Goal: Task Accomplishment & Management: Use online tool/utility

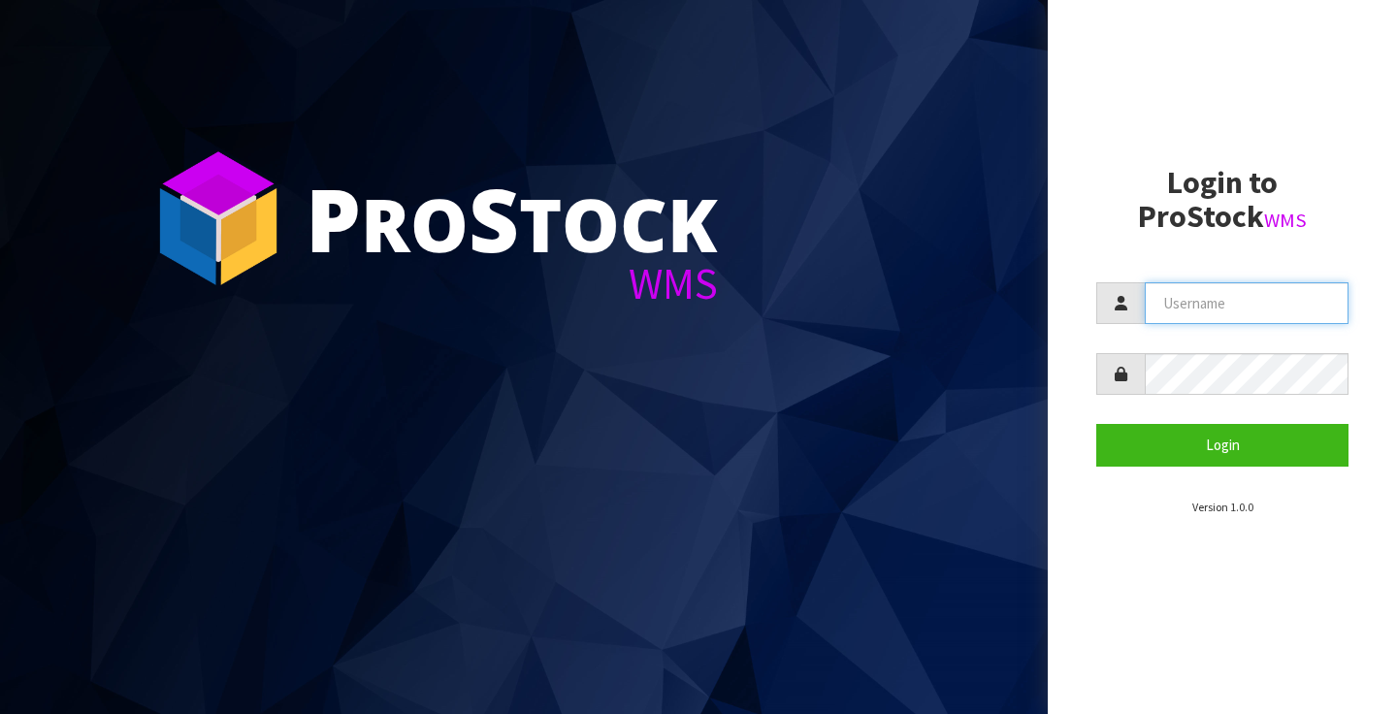
type input "[PERSON_NAME][EMAIL_ADDRESS][PERSON_NAME][DOMAIN_NAME]"
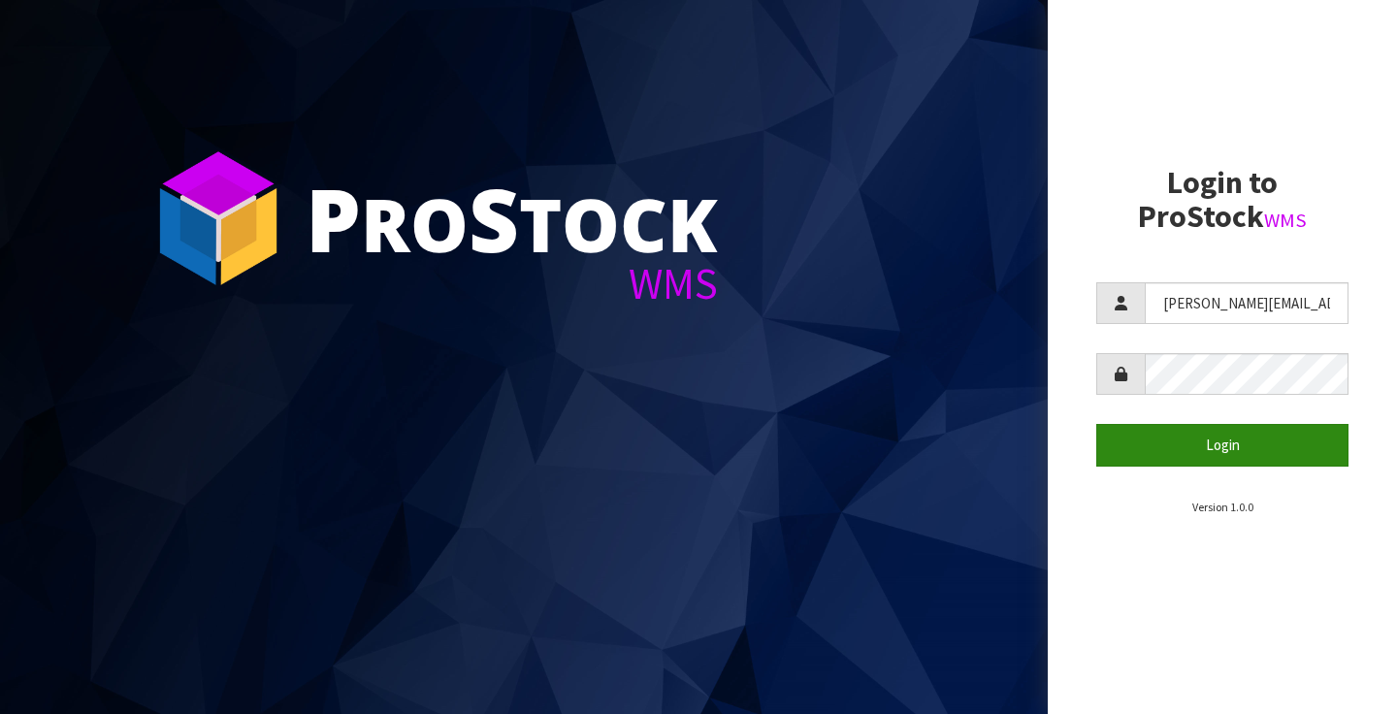
click at [1223, 445] on button "Login" at bounding box center [1222, 445] width 252 height 42
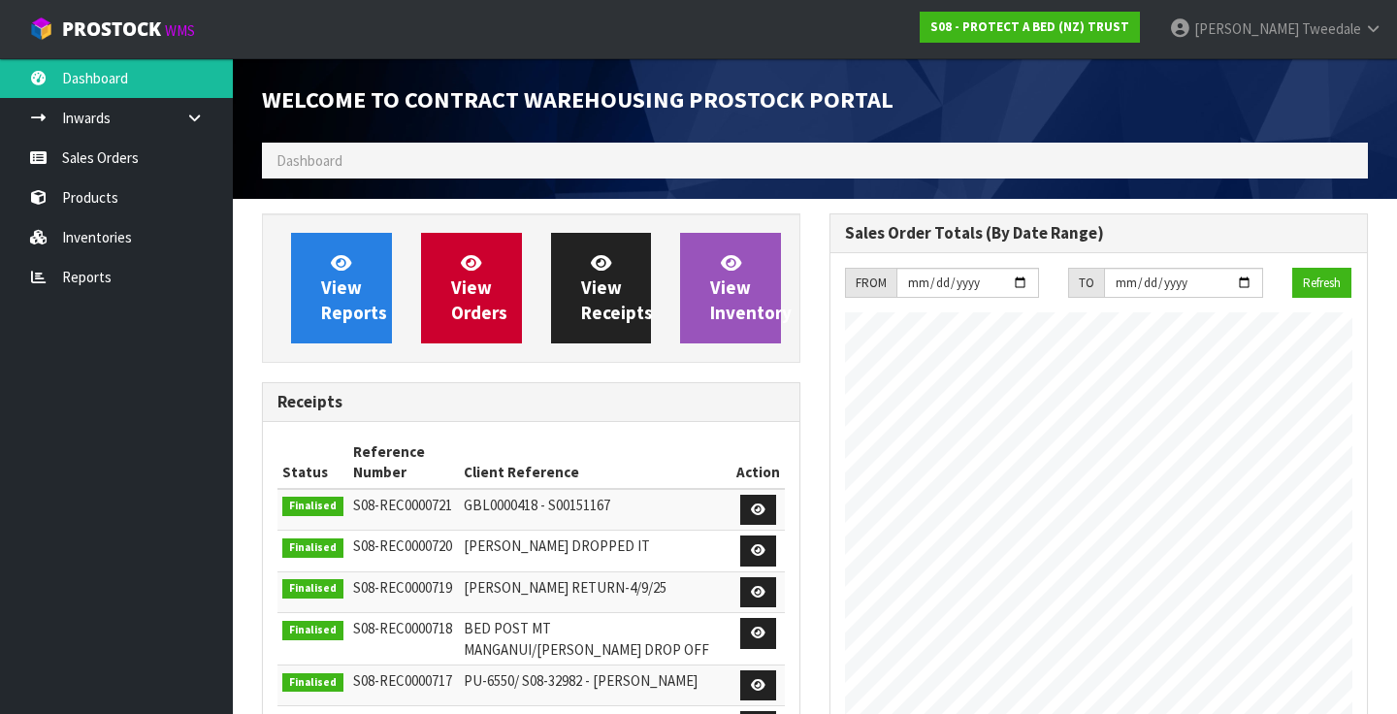
scroll to position [1192, 567]
click at [60, 273] on link "Reports" at bounding box center [116, 277] width 233 height 40
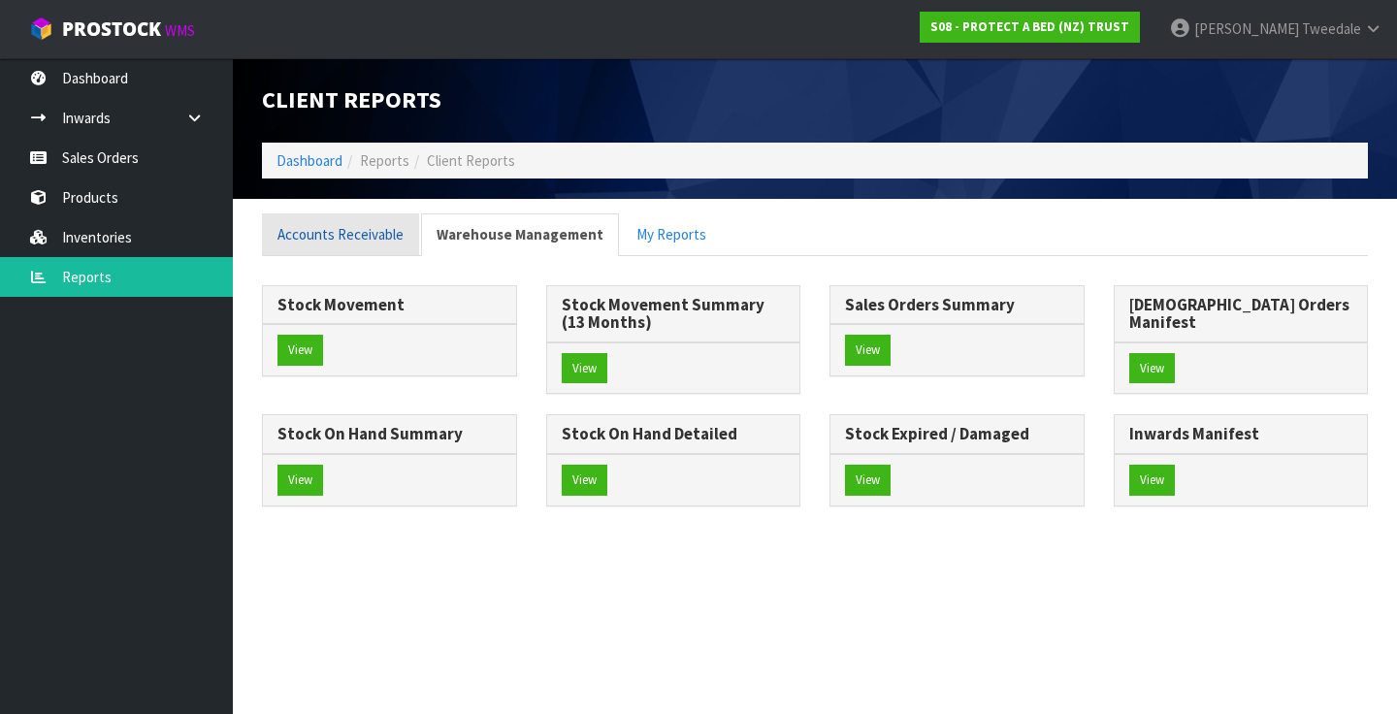
click at [352, 232] on link "Accounts Receivable" at bounding box center [340, 234] width 157 height 42
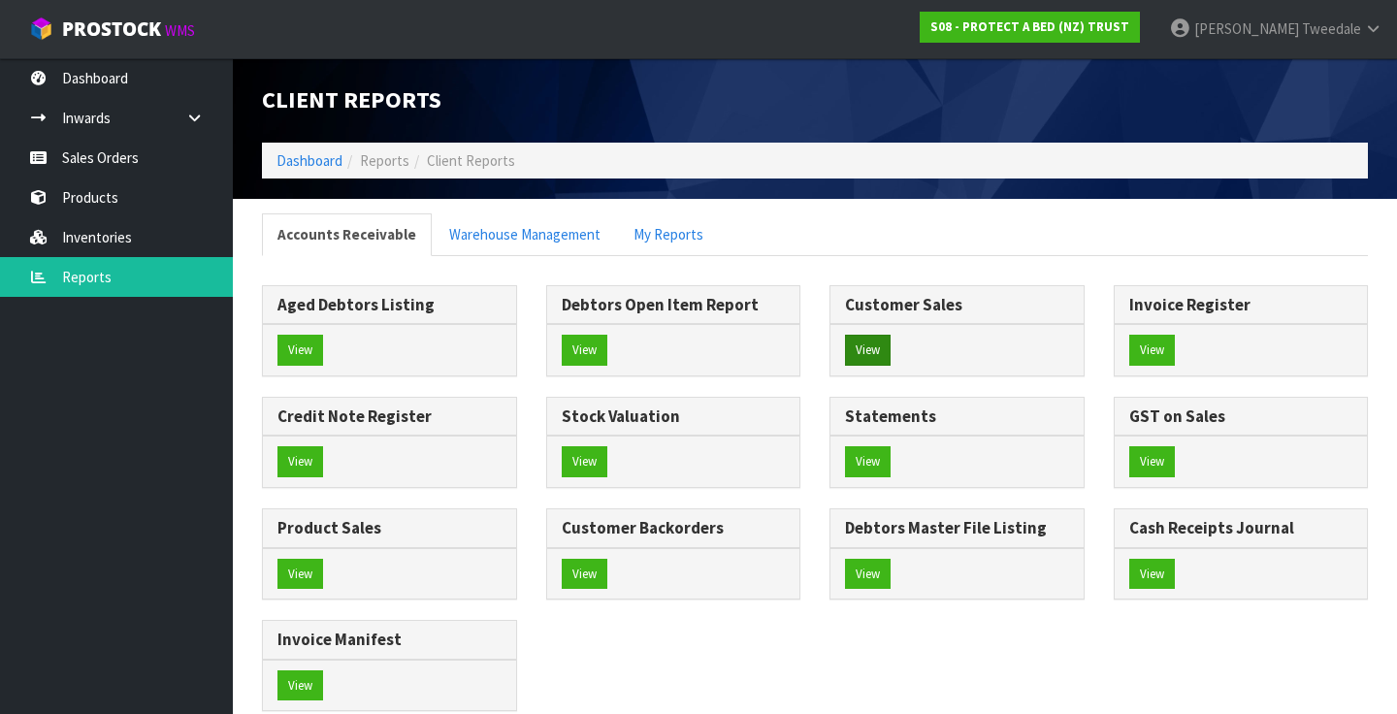
click at [871, 351] on button "View" at bounding box center [868, 350] width 46 height 31
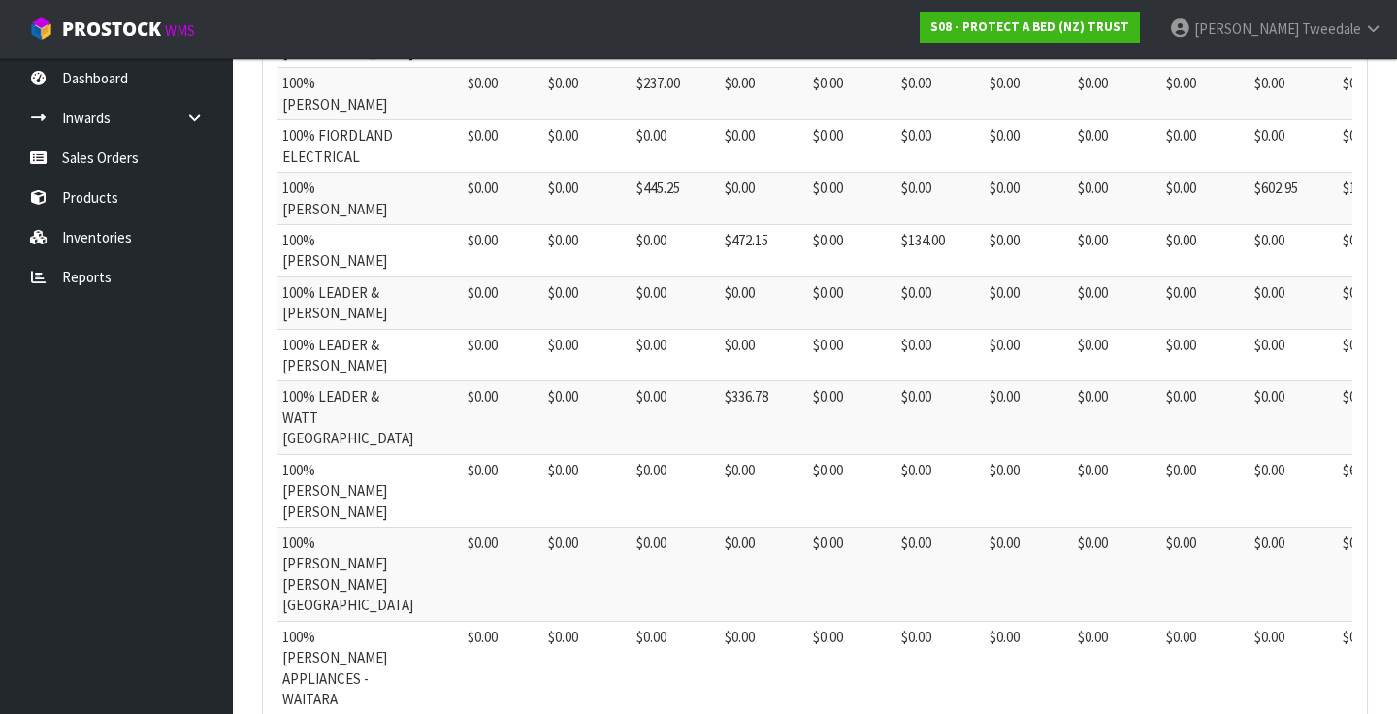
scroll to position [215, 0]
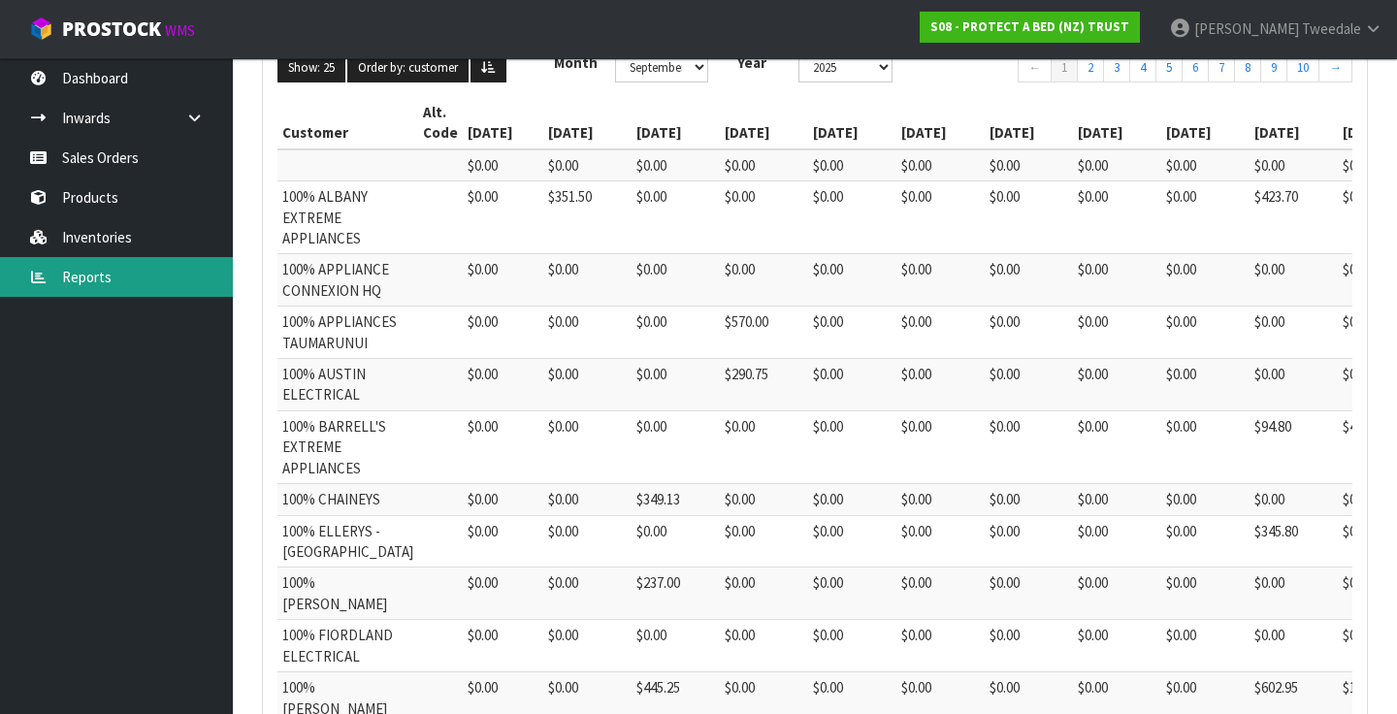
click at [70, 277] on link "Reports" at bounding box center [116, 277] width 233 height 40
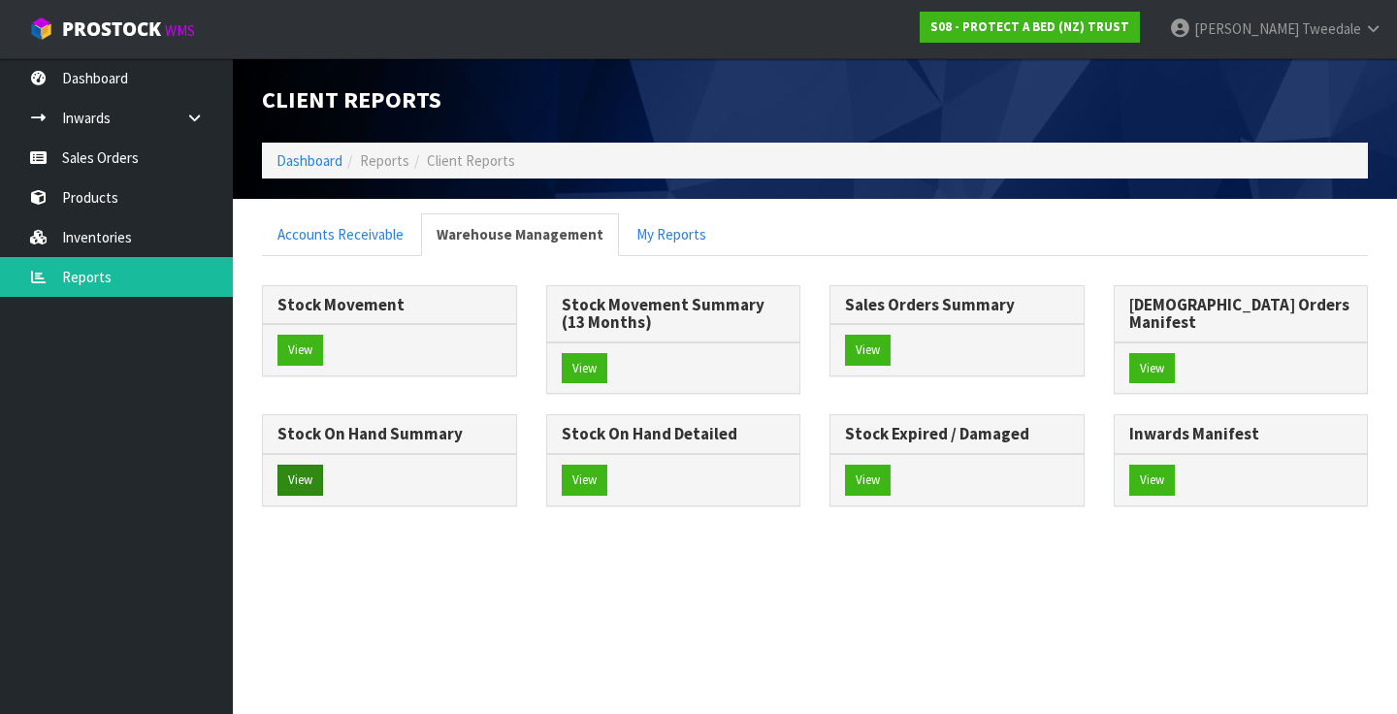
click at [323, 465] on button "View" at bounding box center [300, 480] width 46 height 31
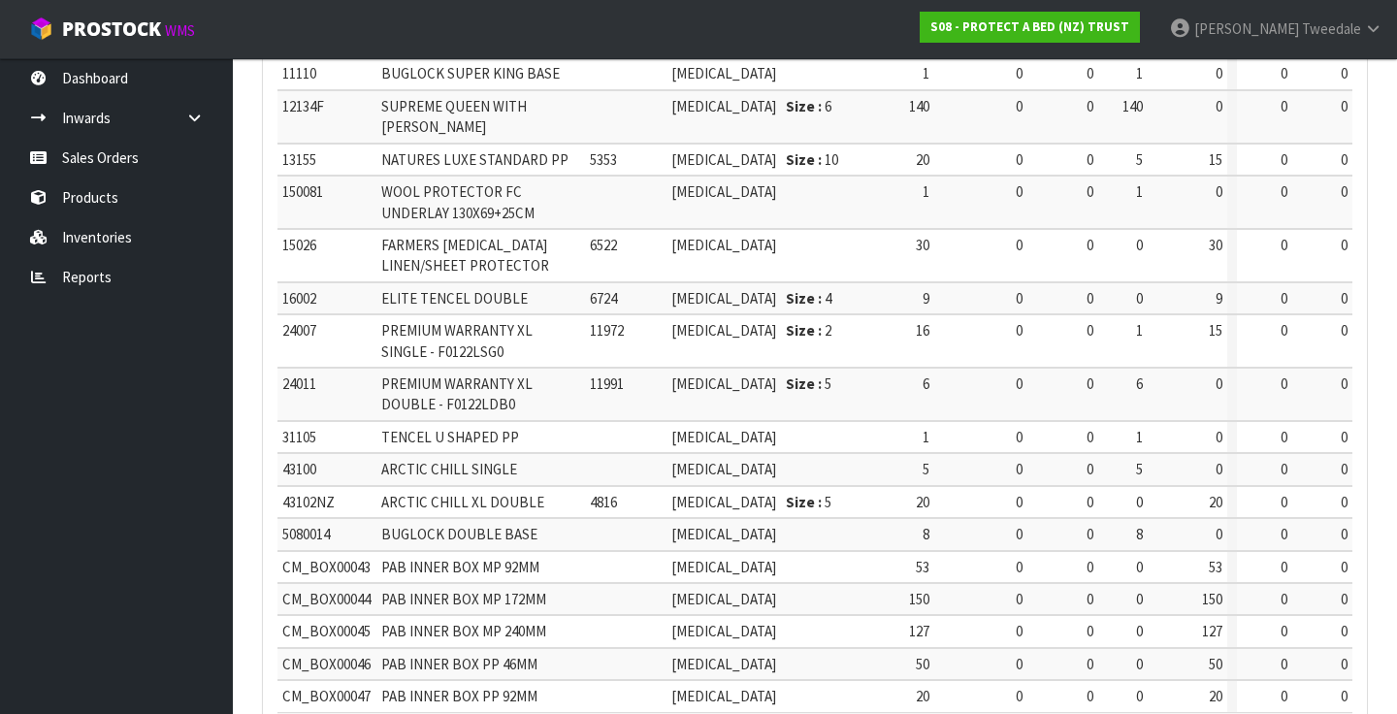
scroll to position [774, 0]
click at [1374, 16] on link "Clint Tweedale" at bounding box center [1275, 29] width 242 height 58
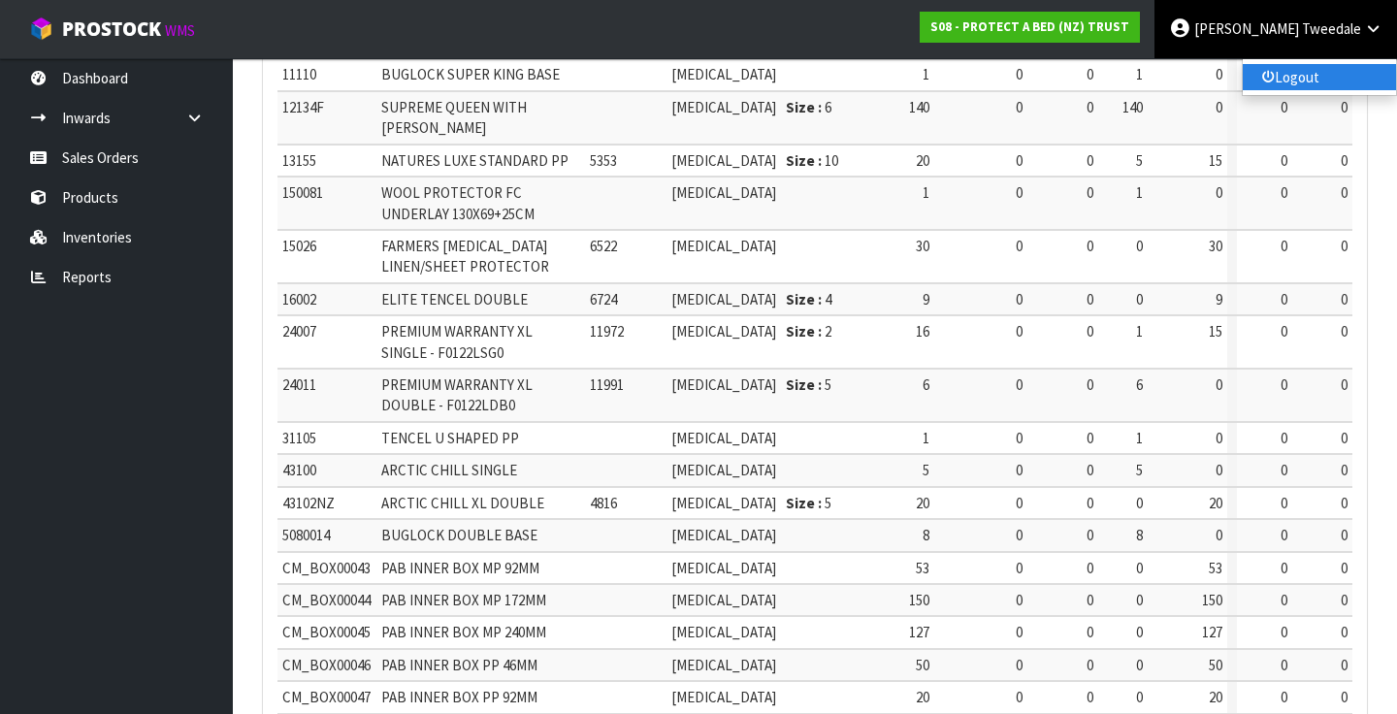
click at [1293, 76] on link "Logout" at bounding box center [1318, 77] width 153 height 26
